Goal: Transaction & Acquisition: Purchase product/service

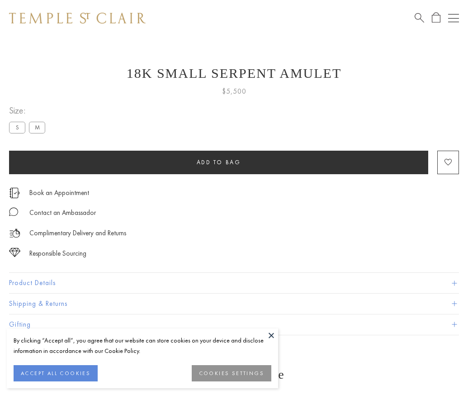
click at [219, 162] on span "Add to bag" at bounding box center [219, 162] width 44 height 8
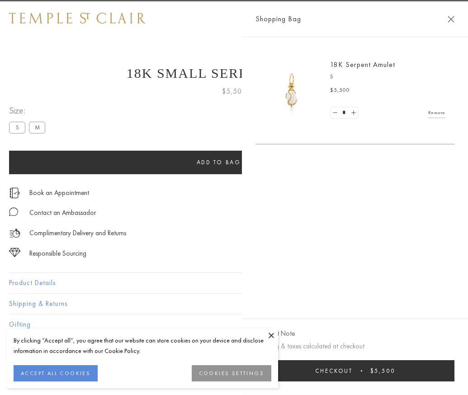
click at [353, 375] on span "Checkout" at bounding box center [334, 371] width 38 height 8
